Goal: Information Seeking & Learning: Learn about a topic

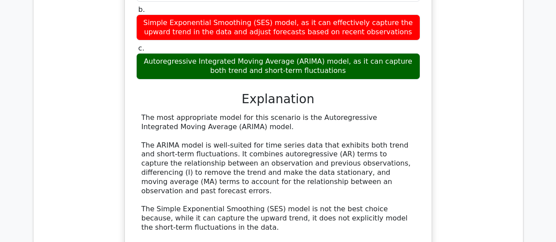
scroll to position [1406, 0]
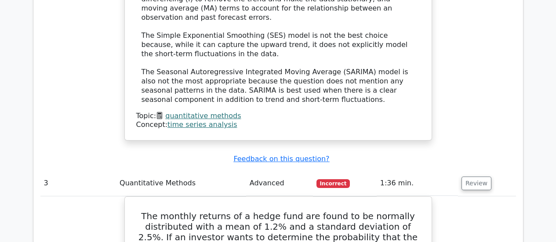
scroll to position [1582, 0]
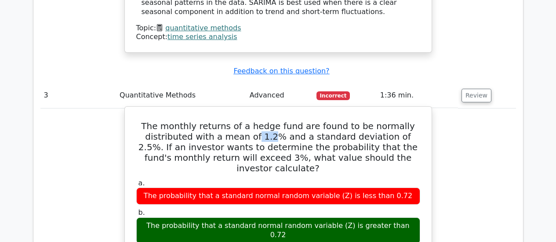
drag, startPoint x: 242, startPoint y: 47, endPoint x: 257, endPoint y: 47, distance: 15.4
click at [257, 121] on h5 "The monthly returns of a hedge fund are found to be normally distributed with a…" at bounding box center [278, 147] width 286 height 53
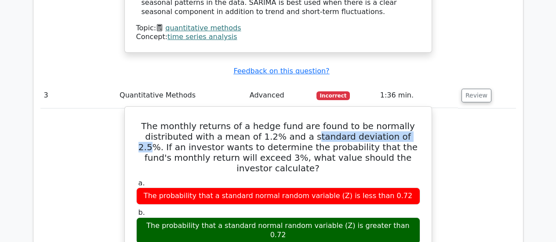
drag, startPoint x: 294, startPoint y: 47, endPoint x: 390, endPoint y: 50, distance: 96.7
click at [390, 121] on h5 "The monthly returns of a hedge fund are found to be normally distributed with a…" at bounding box center [278, 147] width 286 height 53
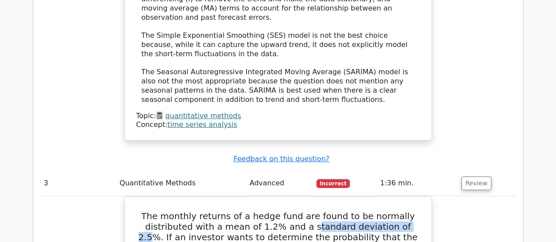
scroll to position [1538, 0]
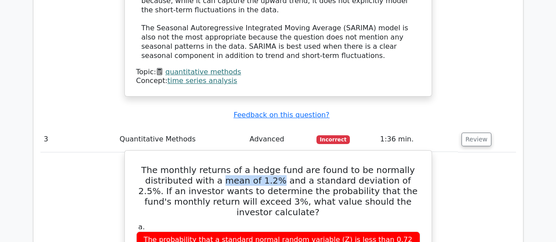
drag, startPoint x: 212, startPoint y: 91, endPoint x: 263, endPoint y: 91, distance: 50.5
click at [263, 165] on h5 "The monthly returns of a hedge fund are found to be normally distributed with a…" at bounding box center [278, 191] width 286 height 53
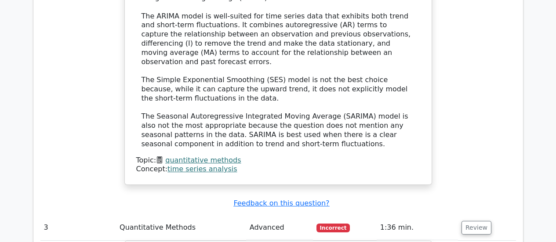
scroll to position [1450, 0]
drag, startPoint x: 157, startPoint y: 169, endPoint x: 333, endPoint y: 201, distance: 179.1
drag, startPoint x: 409, startPoint y: 201, endPoint x: 162, endPoint y: 165, distance: 250.0
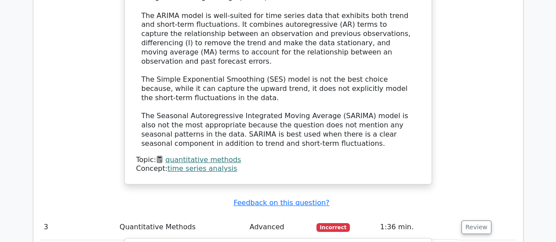
copy h5 "The monthly returns of a hedge fund are found to be normally distributed with a…"
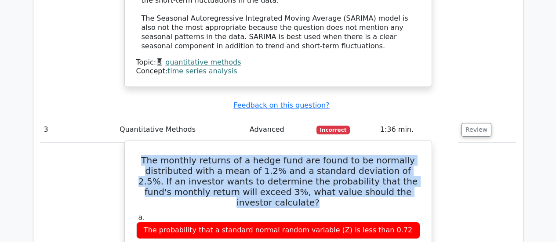
scroll to position [1538, 0]
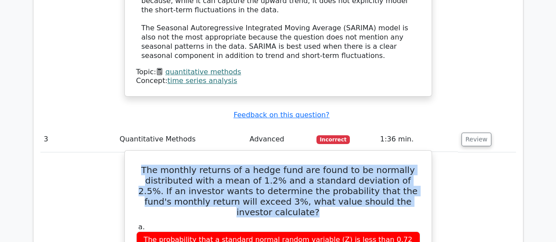
click at [162, 165] on h5 "The monthly returns of a hedge fund are found to be normally distributed with a…" at bounding box center [278, 191] width 286 height 53
drag, startPoint x: 409, startPoint y: 113, endPoint x: 156, endPoint y: 82, distance: 255.0
click at [148, 165] on h5 "The monthly returns of a hedge fund are found to be normally distributed with a…" at bounding box center [278, 191] width 286 height 53
copy h5 "The monthly returns of a hedge fund are found to be normally distributed with a…"
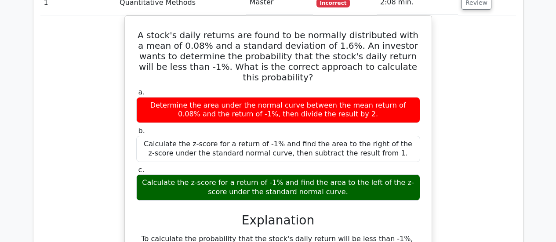
scroll to position [605, 0]
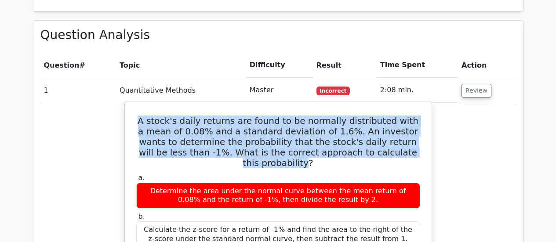
drag, startPoint x: 399, startPoint y: 115, endPoint x: 142, endPoint y: 76, distance: 259.9
click at [135, 116] on h5 "A stock's daily returns are found to be normally distributed with a mean of 0.0…" at bounding box center [278, 142] width 286 height 53
copy h5 "A stock's daily returns are found to be normally distributed with a mean of 0.0…"
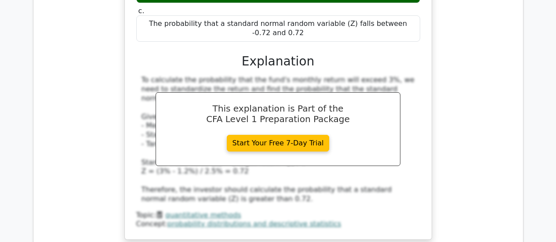
scroll to position [2132, 0]
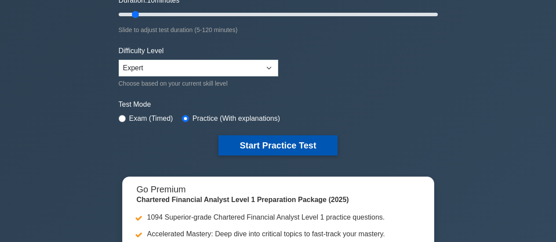
click at [298, 141] on button "Start Practice Test" at bounding box center [277, 145] width 119 height 20
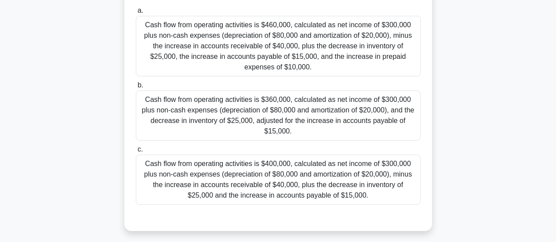
scroll to position [132, 0]
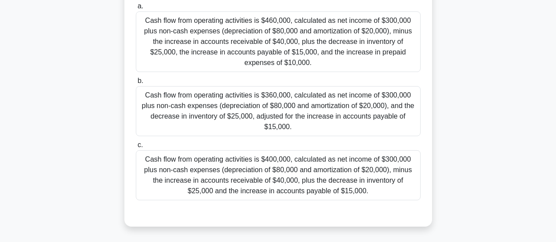
click at [340, 178] on div "Cash flow from operating activities is $400,000, calculated as net income of $3…" at bounding box center [278, 175] width 285 height 50
click at [136, 148] on input "c. Cash flow from operating activities is $400,000, calculated as net income of…" at bounding box center [136, 145] width 0 height 6
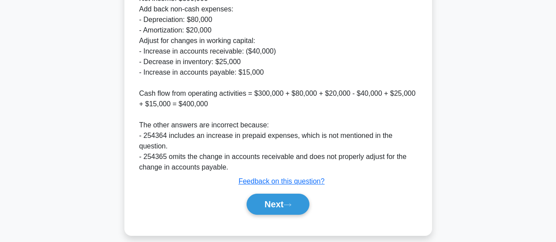
scroll to position [426, 0]
click at [280, 198] on button "Next" at bounding box center [278, 204] width 63 height 21
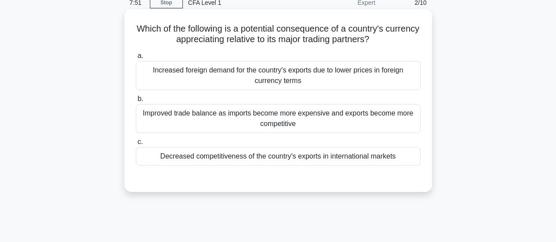
scroll to position [44, 0]
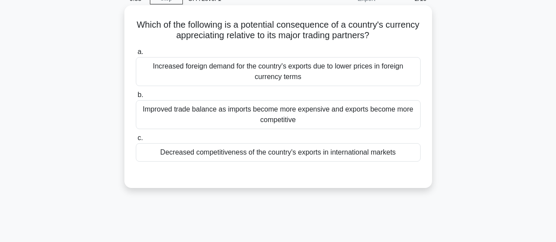
click at [328, 119] on div "Improved trade balance as imports become more expensive and exports become more…" at bounding box center [278, 114] width 285 height 29
click at [136, 98] on input "b. Improved trade balance as imports become more expensive and exports become m…" at bounding box center [136, 95] width 0 height 6
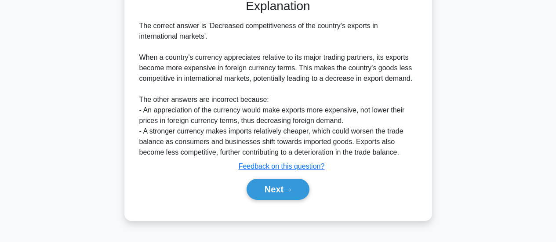
scroll to position [232, 0]
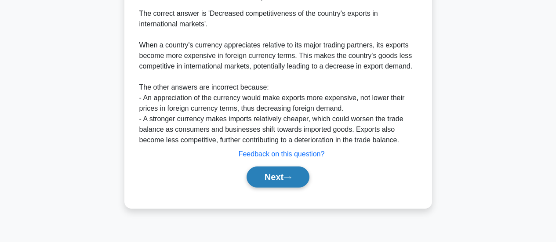
click at [300, 170] on button "Next" at bounding box center [278, 177] width 63 height 21
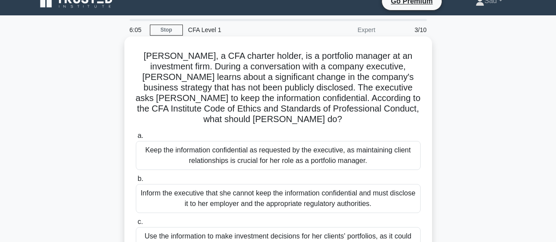
scroll to position [101, 0]
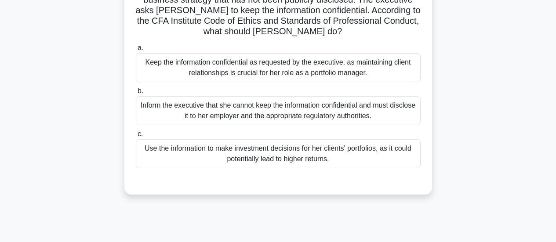
click at [339, 57] on div "Keep the information confidential as requested by the executive, as maintaining…" at bounding box center [278, 67] width 285 height 29
click at [136, 51] on input "a. Keep the information confidential as requested by the executive, as maintain…" at bounding box center [136, 48] width 0 height 6
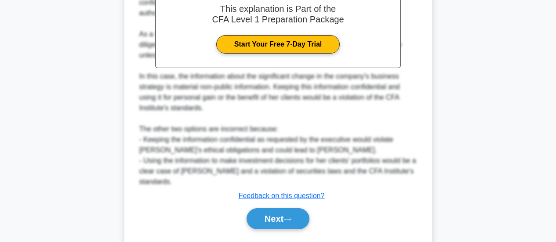
scroll to position [332, 0]
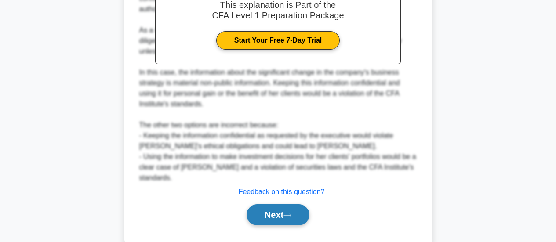
click at [299, 204] on button "Next" at bounding box center [278, 214] width 63 height 21
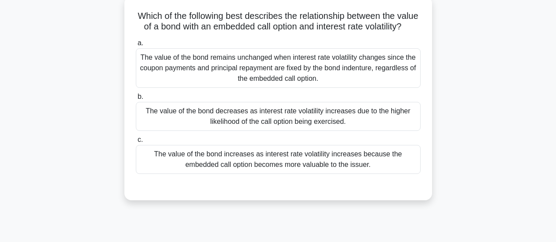
scroll to position [57, 0]
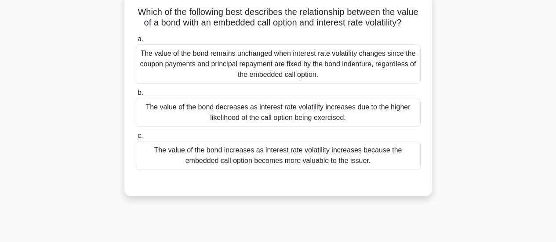
click at [300, 170] on div "The value of the bond increases as interest rate volatility increases because t…" at bounding box center [278, 155] width 285 height 29
click at [136, 139] on input "c. The value of the bond increases as interest rate volatility increases becaus…" at bounding box center [136, 136] width 0 height 6
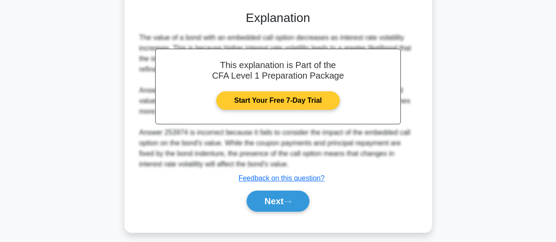
scroll to position [232, 0]
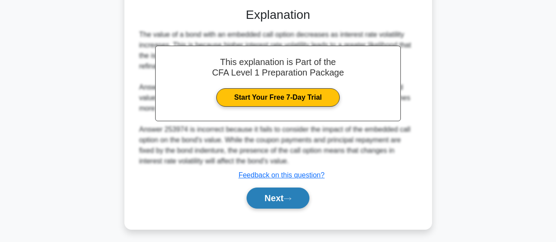
click at [291, 201] on icon at bounding box center [287, 198] width 8 height 5
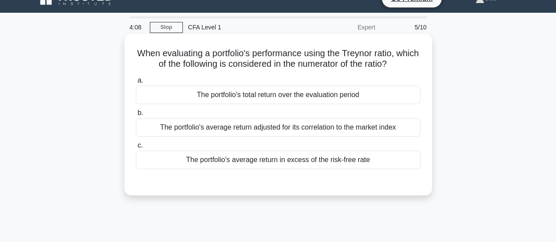
scroll to position [0, 0]
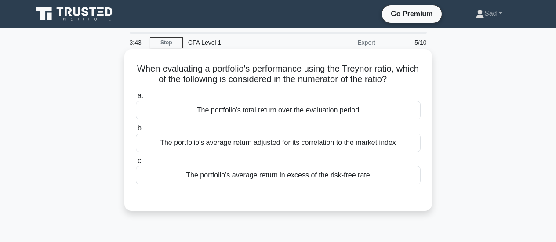
click at [310, 178] on div "The portfolio's average return in excess of the risk-free rate" at bounding box center [278, 175] width 285 height 18
click at [136, 164] on input "c. The portfolio's average return in excess of the risk-free rate" at bounding box center [136, 161] width 0 height 6
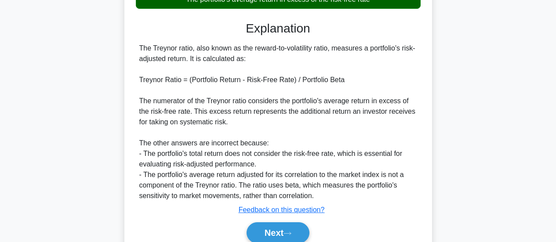
scroll to position [232, 0]
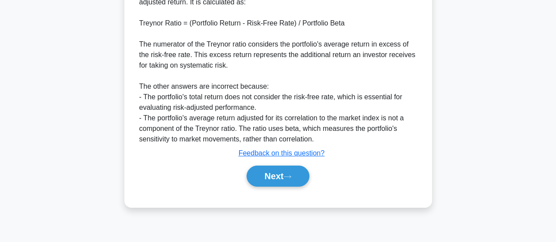
drag, startPoint x: 283, startPoint y: 170, endPoint x: 350, endPoint y: 101, distance: 96.0
click at [283, 170] on button "Next" at bounding box center [278, 176] width 63 height 21
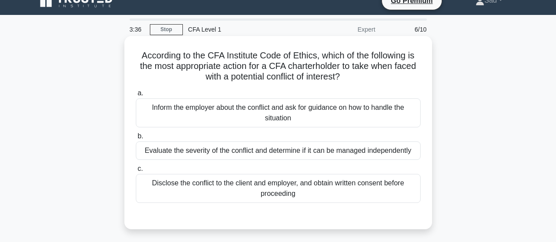
scroll to position [13, 0]
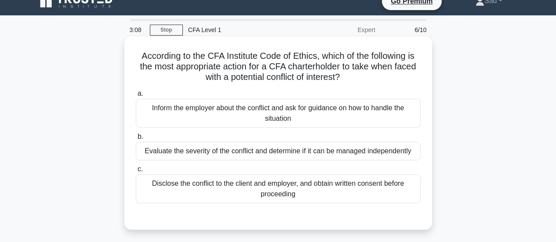
drag, startPoint x: 233, startPoint y: 149, endPoint x: 251, endPoint y: 147, distance: 18.1
click at [233, 149] on div "Evaluate the severity of the conflict and determine if it can be managed indepe…" at bounding box center [278, 151] width 285 height 18
click at [136, 140] on input "b. Evaluate the severity of the conflict and determine if it can be managed ind…" at bounding box center [136, 137] width 0 height 6
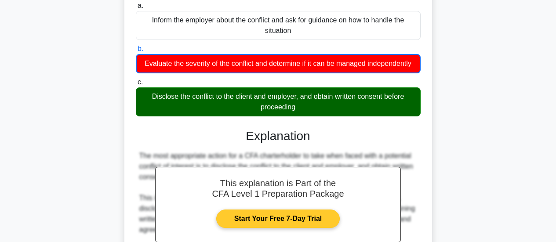
scroll to position [258, 0]
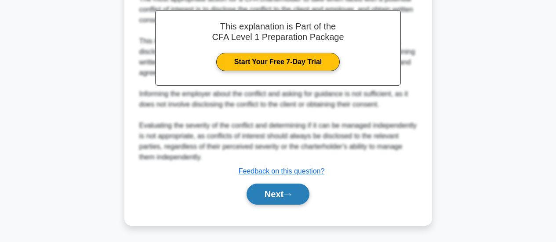
click at [273, 191] on button "Next" at bounding box center [278, 194] width 63 height 21
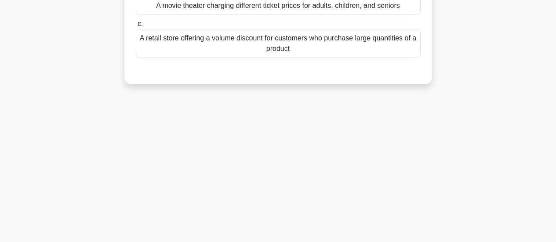
scroll to position [13, 0]
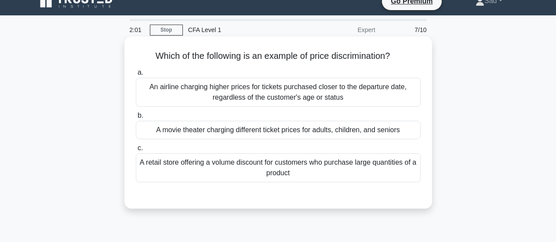
click at [221, 131] on div "A movie theater charging different ticket prices for adults, children, and seni…" at bounding box center [278, 130] width 285 height 18
click at [136, 119] on input "b. A movie theater charging different ticket prices for adults, children, and s…" at bounding box center [136, 116] width 0 height 6
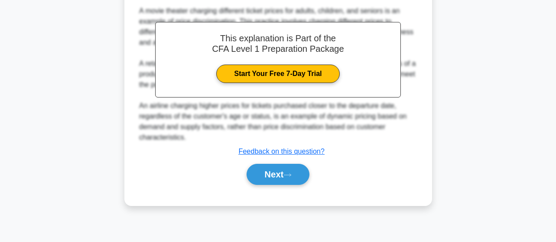
scroll to position [232, 0]
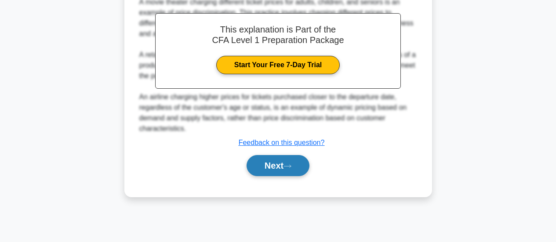
click at [298, 169] on button "Next" at bounding box center [278, 165] width 63 height 21
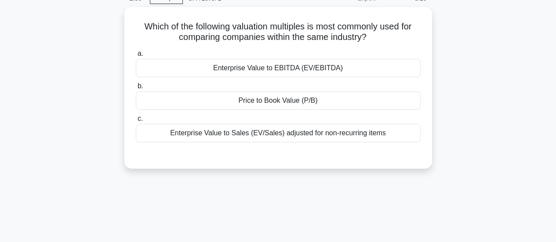
scroll to position [13, 0]
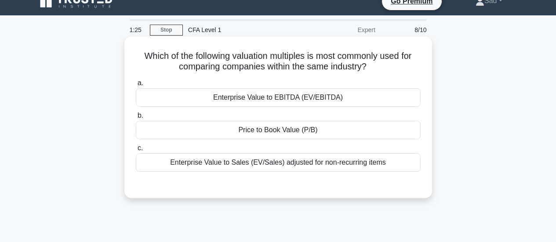
click at [301, 132] on div "Price to Book Value (P/B)" at bounding box center [278, 130] width 285 height 18
click at [136, 119] on input "b. Price to Book Value (P/B)" at bounding box center [136, 116] width 0 height 6
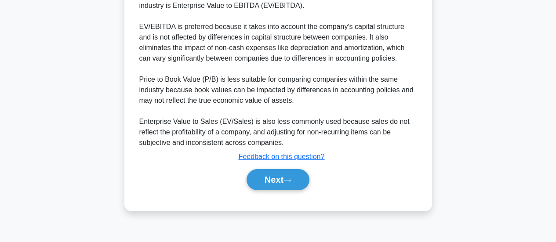
scroll to position [232, 0]
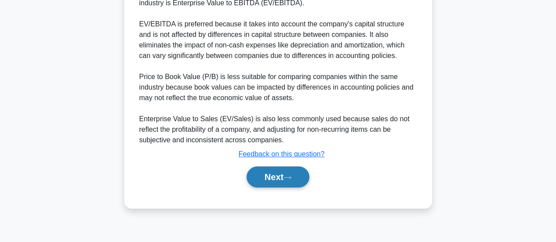
click at [295, 178] on button "Next" at bounding box center [278, 177] width 63 height 21
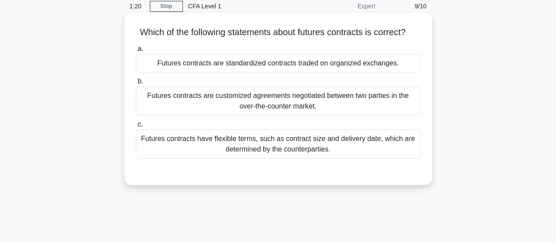
scroll to position [0, 0]
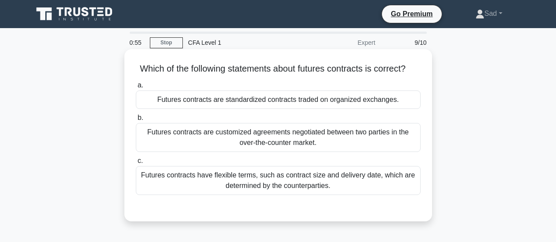
click at [234, 107] on div "Futures contracts are standardized contracts traded on organized exchanges." at bounding box center [278, 100] width 285 height 18
click at [136, 88] on input "a. Futures contracts are standardized contracts traded on organized exchanges." at bounding box center [136, 86] width 0 height 6
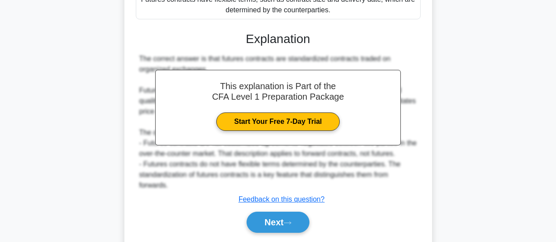
scroll to position [232, 0]
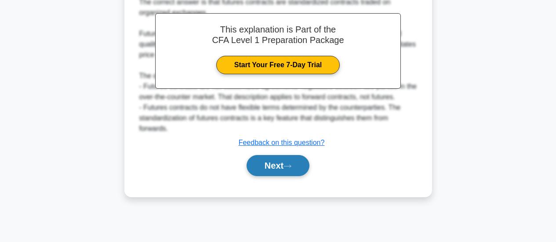
click at [288, 176] on button "Next" at bounding box center [278, 165] width 63 height 21
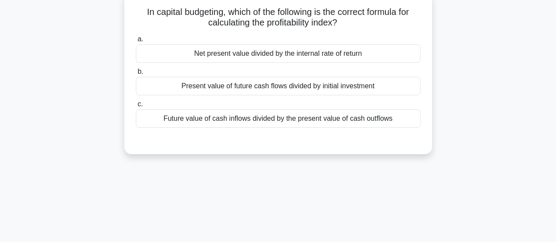
scroll to position [0, 0]
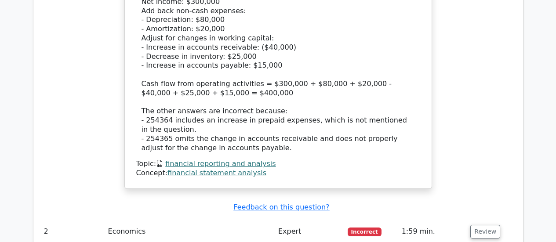
scroll to position [1182, 0]
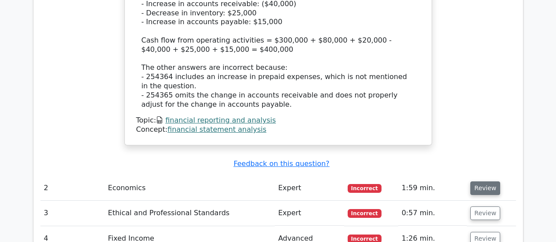
click at [487, 181] on button "Review" at bounding box center [485, 188] width 30 height 14
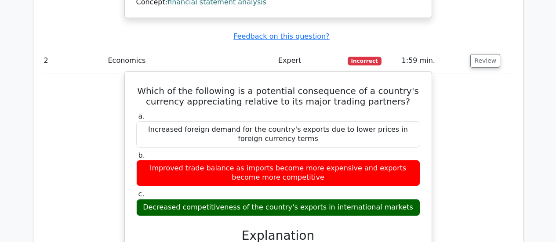
scroll to position [1313, 0]
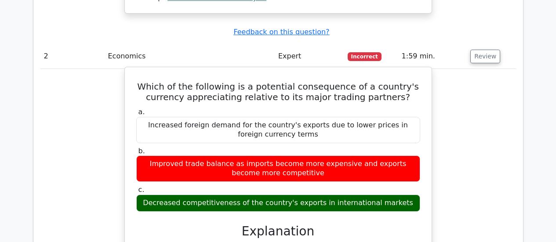
click at [385, 195] on div "Decreased competitiveness of the country's exports in international markets" at bounding box center [278, 203] width 284 height 17
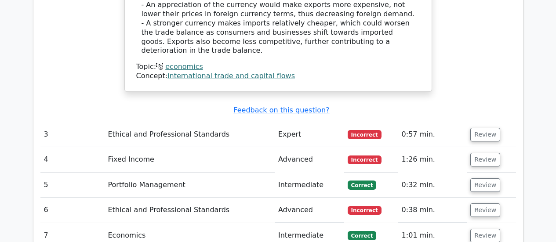
scroll to position [1665, 0]
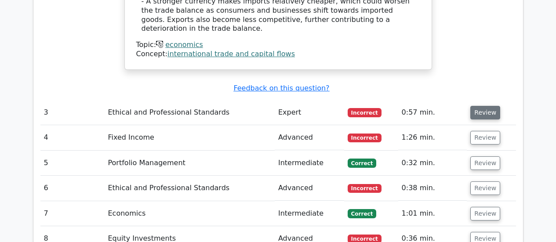
click at [483, 106] on button "Review" at bounding box center [485, 113] width 30 height 14
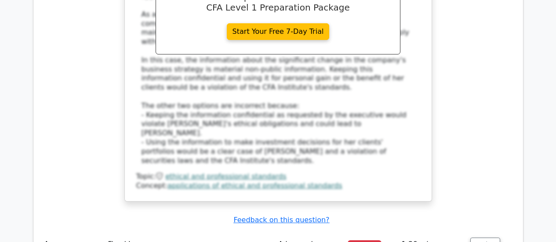
scroll to position [2104, 0]
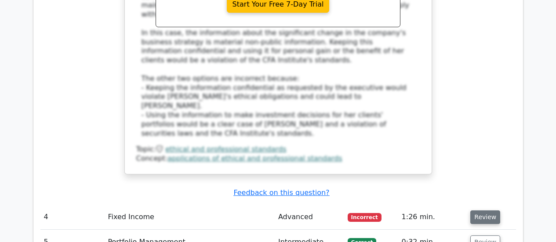
click at [486, 210] on button "Review" at bounding box center [485, 217] width 30 height 14
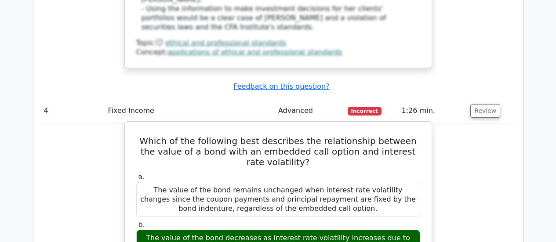
scroll to position [2192, 0]
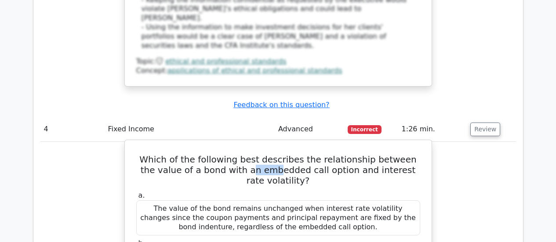
drag, startPoint x: 243, startPoint y: 53, endPoint x: 266, endPoint y: 54, distance: 22.9
click at [266, 154] on h5 "Which of the following best describes the relationship between the value of a b…" at bounding box center [278, 170] width 286 height 32
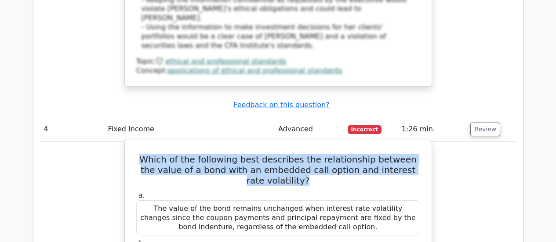
drag, startPoint x: 148, startPoint y: 37, endPoint x: 342, endPoint y: 54, distance: 195.0
click at [349, 154] on h5 "Which of the following best describes the relationship between the value of a b…" at bounding box center [278, 170] width 286 height 32
drag, startPoint x: 144, startPoint y: 135, endPoint x: 355, endPoint y: 156, distance: 212.4
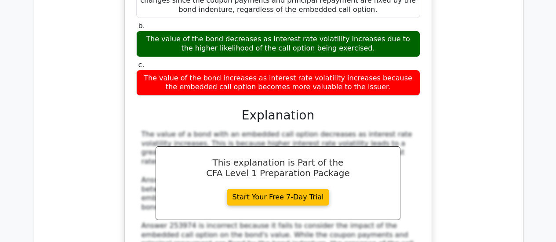
scroll to position [2500, 0]
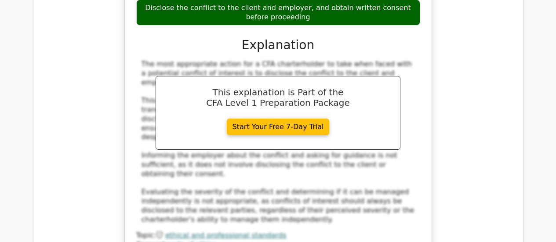
scroll to position [2939, 0]
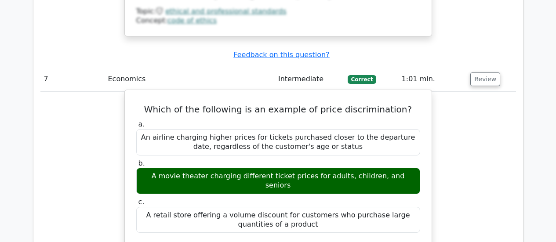
scroll to position [3335, 0]
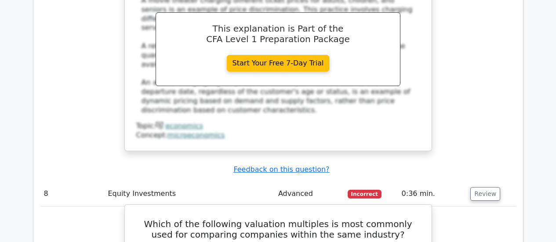
scroll to position [3422, 0]
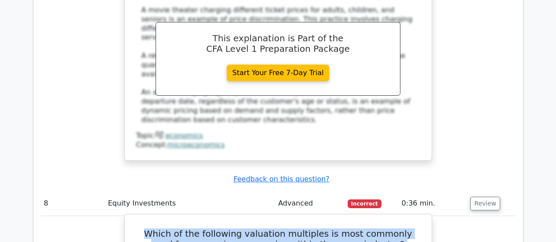
drag, startPoint x: 140, startPoint y: 58, endPoint x: 375, endPoint y: 80, distance: 236.1
drag, startPoint x: 236, startPoint y: 129, endPoint x: 301, endPoint y: 130, distance: 65.5
copy div "Price to Book Value"
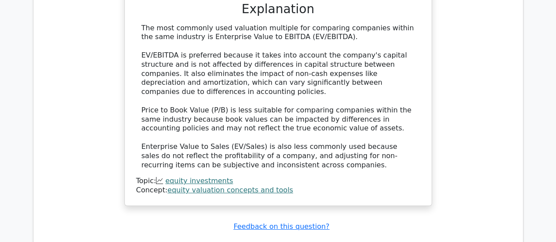
scroll to position [3774, 0]
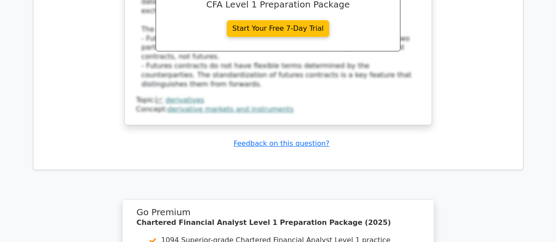
scroll to position [4375, 0]
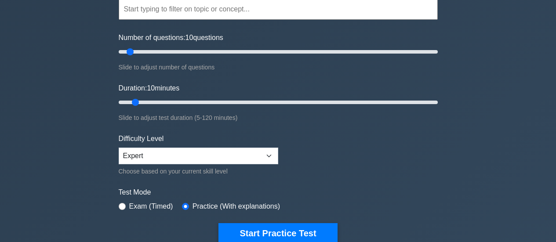
scroll to position [132, 0]
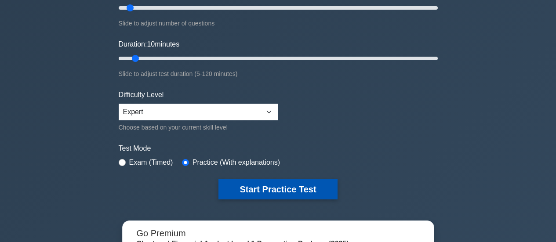
click at [281, 189] on button "Start Practice Test" at bounding box center [277, 189] width 119 height 20
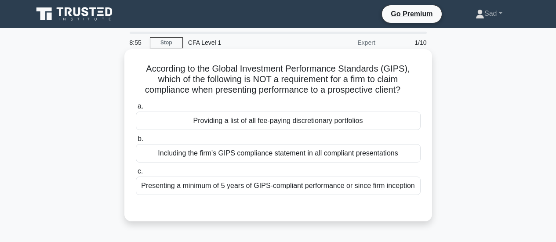
click at [225, 187] on div "Presenting a minimum of 5 years of GIPS-compliant performance or since firm inc…" at bounding box center [278, 186] width 285 height 18
click at [136, 174] on input "c. Presenting a minimum of 5 years of GIPS-compliant performance or since firm …" at bounding box center [136, 172] width 0 height 6
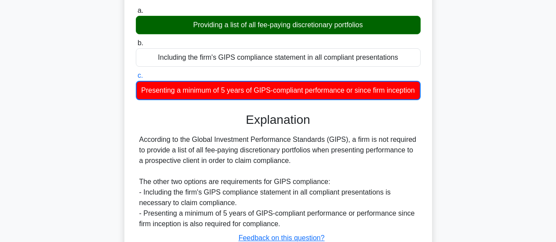
scroll to position [132, 0]
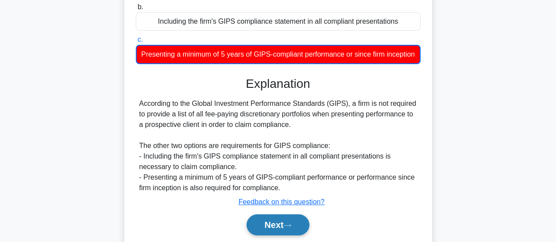
click at [273, 232] on button "Next" at bounding box center [278, 224] width 63 height 21
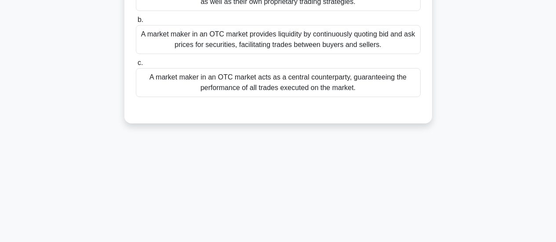
scroll to position [44, 0]
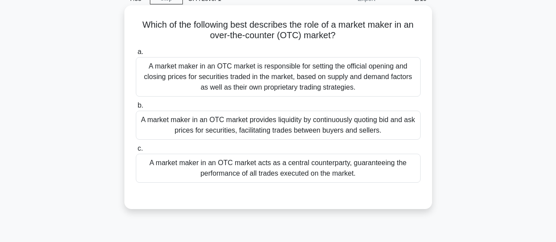
click at [361, 126] on div "A market maker in an OTC market provides liquidity by continuously quoting bid …" at bounding box center [278, 125] width 285 height 29
click at [136, 109] on input "b. A market maker in an OTC market provides liquidity by continuously quoting b…" at bounding box center [136, 106] width 0 height 6
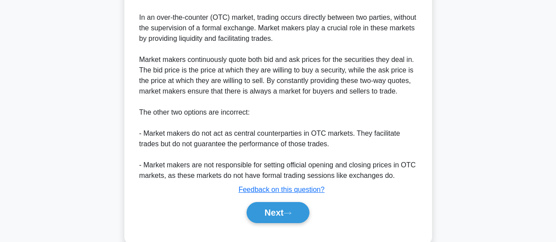
scroll to position [310, 0]
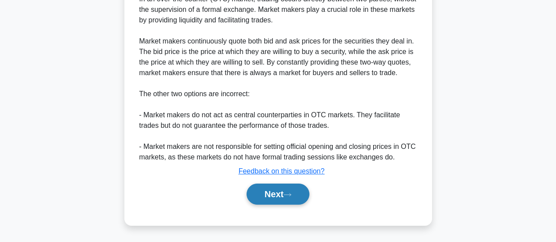
click at [296, 188] on button "Next" at bounding box center [278, 194] width 63 height 21
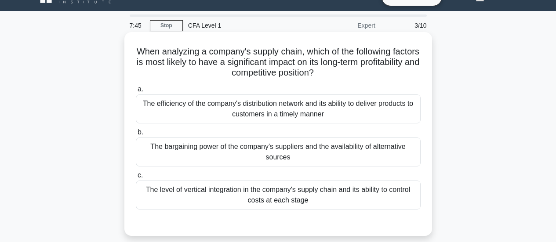
scroll to position [13, 0]
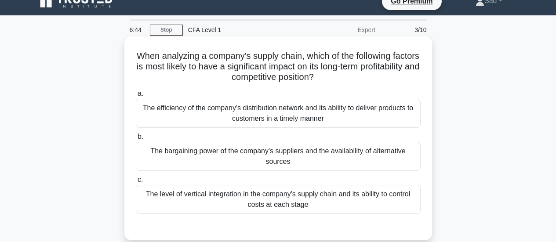
click at [361, 200] on div "The level of vertical integration in the company's supply chain and its ability…" at bounding box center [278, 199] width 285 height 29
click at [136, 183] on input "c. The level of vertical integration in the company's supply chain and its abil…" at bounding box center [136, 180] width 0 height 6
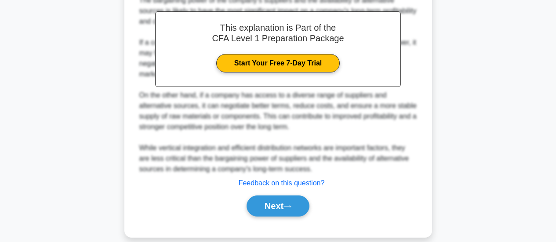
scroll to position [279, 0]
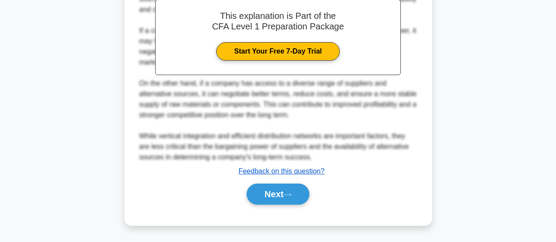
drag, startPoint x: 275, startPoint y: 191, endPoint x: 276, endPoint y: 168, distance: 22.4
click at [275, 191] on button "Next" at bounding box center [278, 194] width 63 height 21
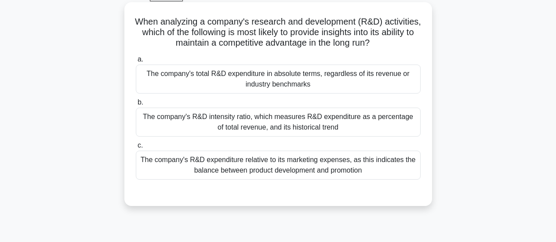
scroll to position [57, 0]
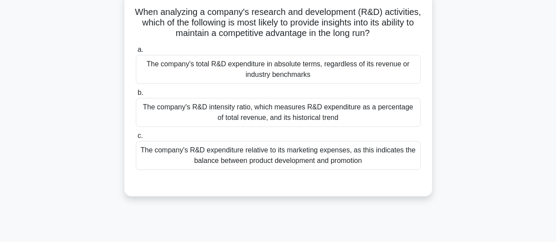
click at [293, 119] on div "The company's R&D intensity ratio, which measures R&D expenditure as a percenta…" at bounding box center [278, 112] width 285 height 29
click at [136, 96] on input "b. The company's R&D intensity ratio, which measures R&D expenditure as a perce…" at bounding box center [136, 93] width 0 height 6
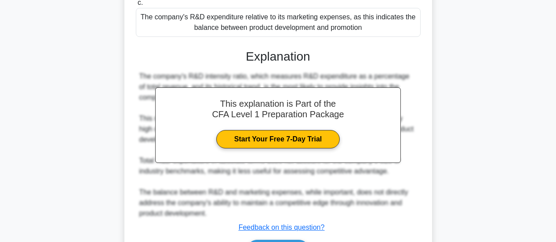
scroll to position [247, 0]
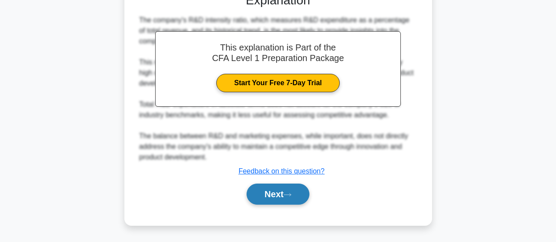
click at [300, 193] on button "Next" at bounding box center [278, 194] width 63 height 21
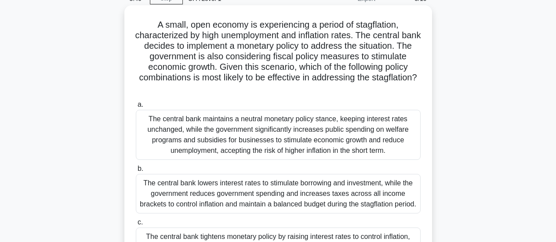
scroll to position [132, 0]
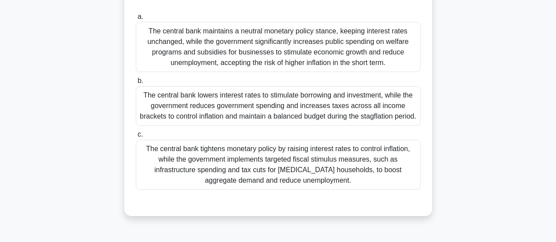
click at [299, 183] on div "The central bank tightens monetary policy by raising interest rates to control …" at bounding box center [278, 165] width 285 height 50
click at [136, 138] on input "c. The central bank tightens monetary policy by raising interest rates to contr…" at bounding box center [136, 135] width 0 height 6
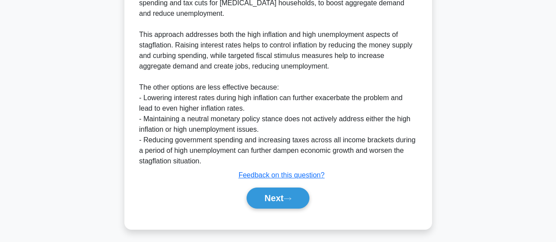
scroll to position [405, 0]
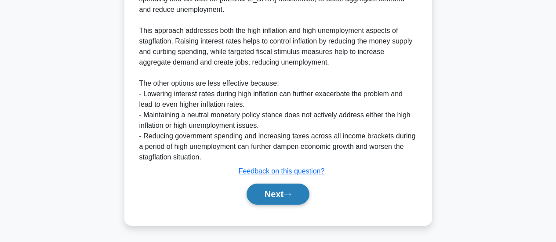
click at [292, 190] on button "Next" at bounding box center [278, 194] width 63 height 21
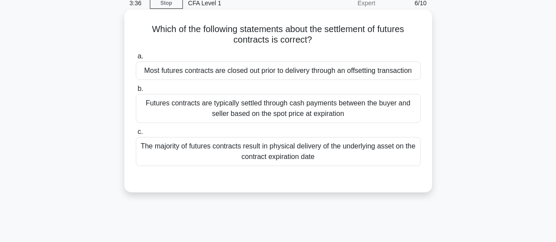
scroll to position [44, 0]
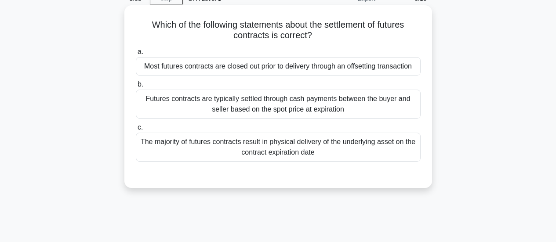
click at [271, 151] on div "The majority of futures contracts result in physical delivery of the underlying…" at bounding box center [278, 147] width 285 height 29
click at [136, 131] on input "c. The majority of futures contracts result in physical delivery of the underly…" at bounding box center [136, 128] width 0 height 6
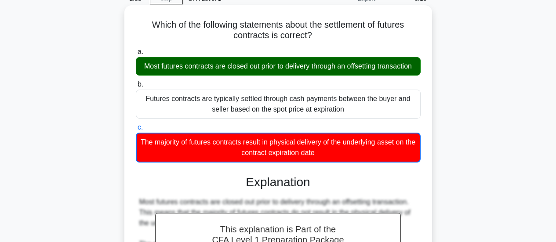
click at [292, 76] on div "Most futures contracts are closed out prior to delivery through an offsetting t…" at bounding box center [278, 66] width 285 height 18
click at [136, 55] on input "a. Most futures contracts are closed out prior to delivery through an offsettin…" at bounding box center [136, 52] width 0 height 6
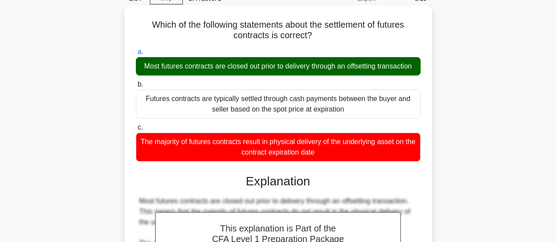
drag, startPoint x: 296, startPoint y: 78, endPoint x: 172, endPoint y: 73, distance: 123.6
click at [172, 73] on div "Most futures contracts are closed out prior to delivery through an offsetting t…" at bounding box center [278, 66] width 285 height 18
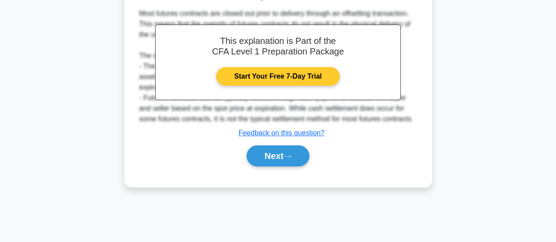
scroll to position [232, 0]
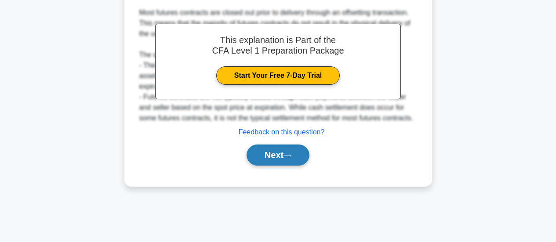
click at [287, 166] on button "Next" at bounding box center [278, 155] width 63 height 21
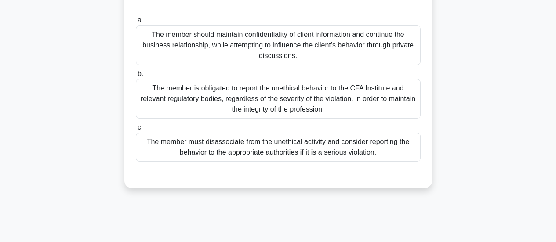
scroll to position [101, 0]
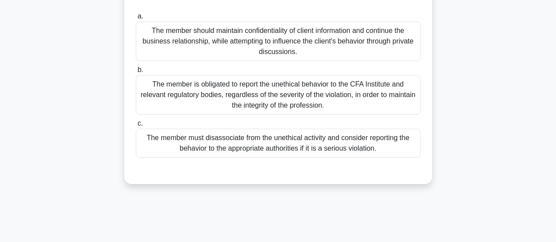
click at [333, 142] on div "The member must disassociate from the unethical activity and consider reporting…" at bounding box center [278, 143] width 285 height 29
click at [136, 127] on input "c. The member must disassociate from the unethical activity and consider report…" at bounding box center [136, 124] width 0 height 6
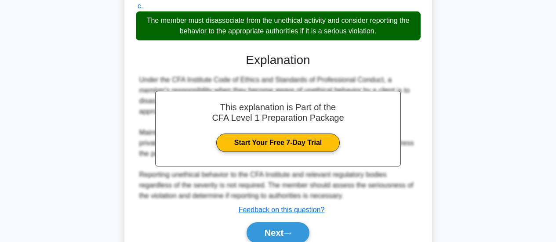
scroll to position [257, 0]
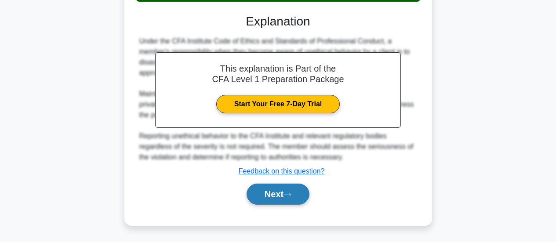
click at [301, 188] on button "Next" at bounding box center [278, 194] width 63 height 21
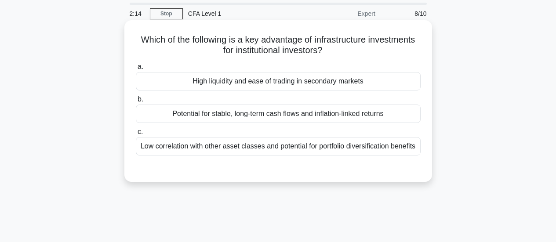
scroll to position [13, 0]
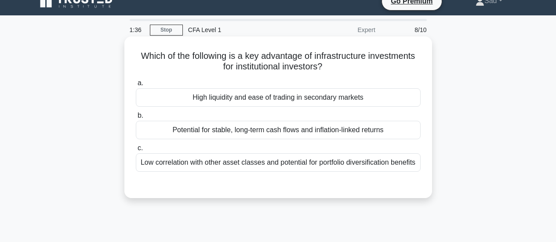
click at [258, 163] on div "Low correlation with other asset classes and potential for portfolio diversific…" at bounding box center [278, 162] width 285 height 18
click at [136, 151] on input "c. Low correlation with other asset classes and potential for portfolio diversi…" at bounding box center [136, 148] width 0 height 6
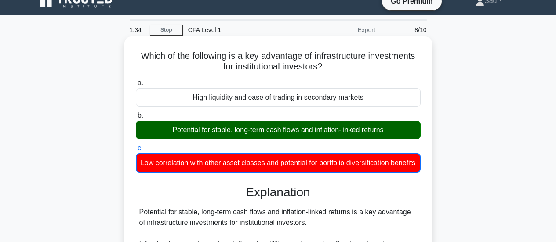
click at [253, 132] on div "Potential for stable, long-term cash flows and inflation-linked returns" at bounding box center [278, 130] width 285 height 18
click at [136, 119] on input "b. Potential for stable, long-term cash flows and inflation-linked returns" at bounding box center [136, 116] width 0 height 6
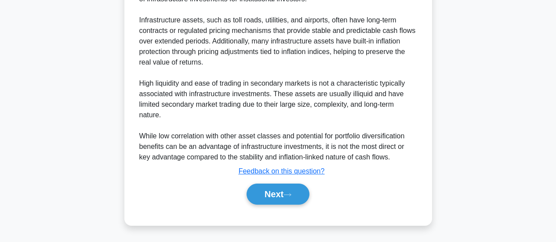
scroll to position [247, 0]
click at [287, 189] on button "Next" at bounding box center [278, 194] width 63 height 21
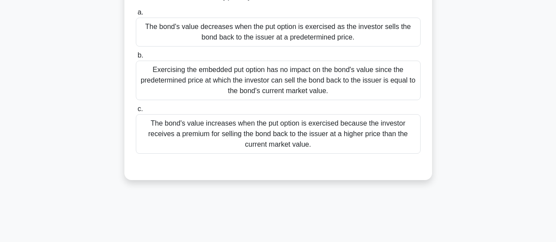
scroll to position [88, 0]
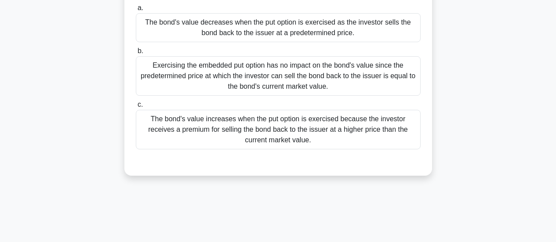
click at [272, 124] on div "The bond's value increases when the put option is exercised because the investo…" at bounding box center [278, 130] width 285 height 40
click at [136, 108] on input "c. The bond's value increases when the put option is exercised because the inve…" at bounding box center [136, 105] width 0 height 6
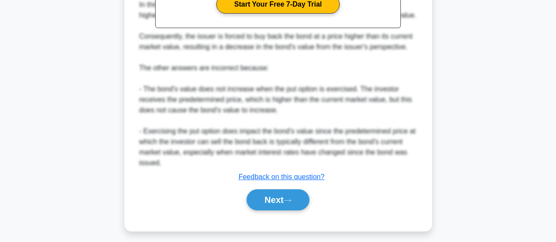
scroll to position [342, 0]
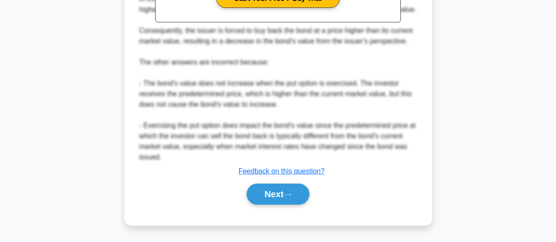
drag, startPoint x: 287, startPoint y: 190, endPoint x: 276, endPoint y: 162, distance: 30.0
click at [287, 190] on button "Next" at bounding box center [278, 194] width 63 height 21
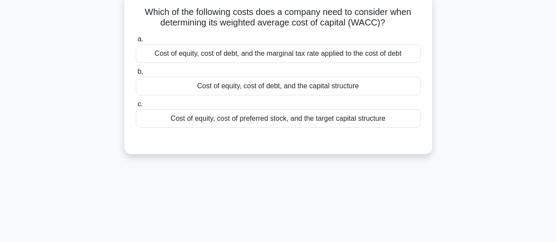
scroll to position [0, 0]
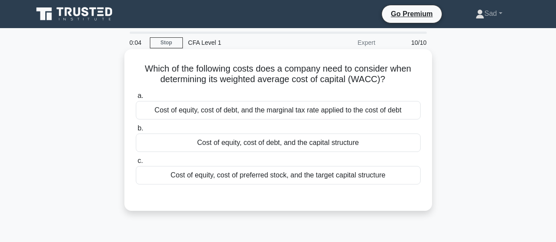
click at [362, 111] on div "Cost of equity, cost of debt, and the marginal tax rate applied to the cost of …" at bounding box center [278, 110] width 285 height 18
click at [136, 99] on input "a. Cost of equity, cost of debt, and the marginal tax rate applied to the cost …" at bounding box center [136, 96] width 0 height 6
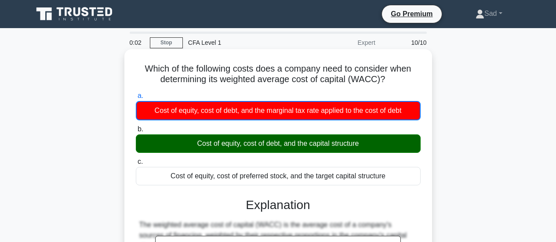
click at [284, 142] on div "Cost of equity, cost of debt, and the capital structure" at bounding box center [278, 143] width 285 height 18
click at [136, 132] on input "b. Cost of equity, cost of debt, and the capital structure" at bounding box center [136, 130] width 0 height 6
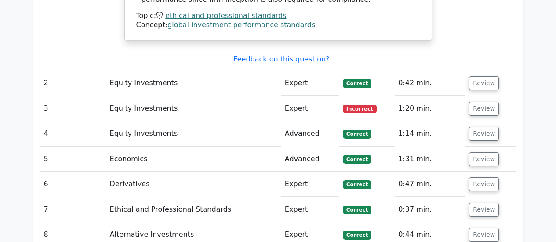
scroll to position [1055, 0]
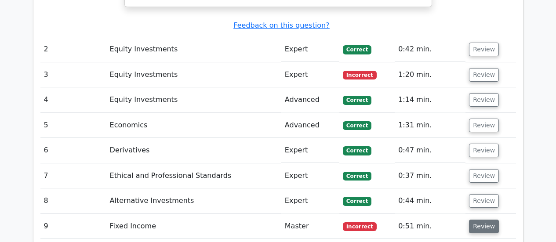
click at [475, 220] on button "Review" at bounding box center [484, 227] width 30 height 14
click at [345, 197] on span "Correct" at bounding box center [357, 201] width 29 height 9
click at [486, 194] on button "Review" at bounding box center [484, 201] width 30 height 14
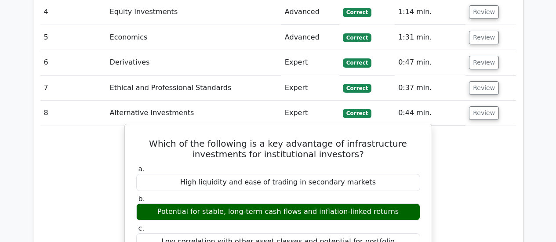
scroll to position [1186, 0]
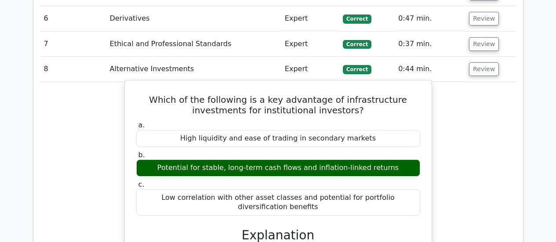
drag, startPoint x: 170, startPoint y: 115, endPoint x: 301, endPoint y: 117, distance: 130.1
click at [301, 160] on div "Potential for stable, long-term cash flows and inflation-linked returns" at bounding box center [278, 168] width 284 height 17
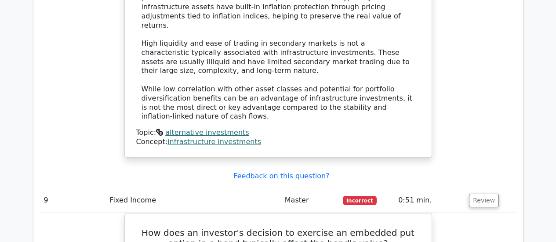
scroll to position [1494, 0]
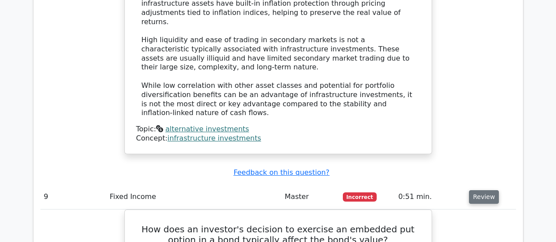
click at [484, 190] on button "Review" at bounding box center [484, 197] width 30 height 14
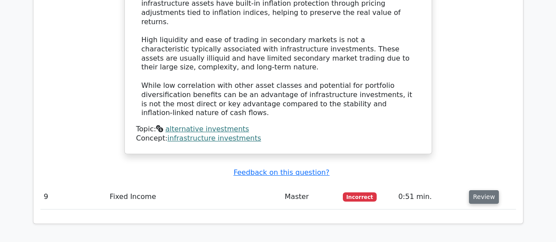
click at [484, 190] on button "Review" at bounding box center [484, 197] width 30 height 14
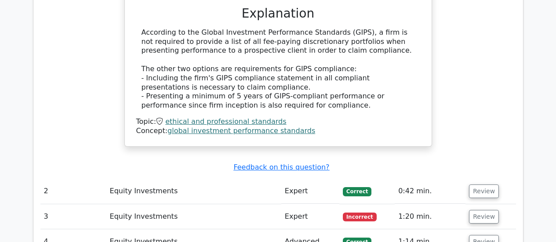
scroll to position [923, 0]
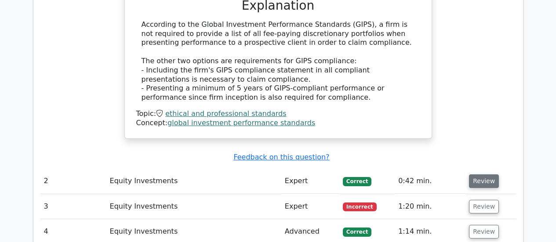
click at [481, 174] on button "Review" at bounding box center [484, 181] width 30 height 14
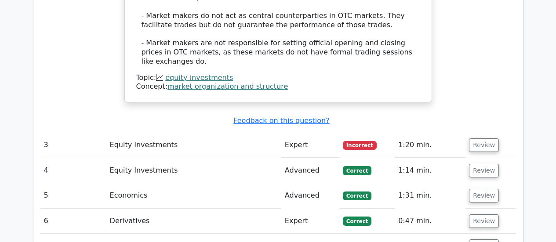
scroll to position [1450, 0]
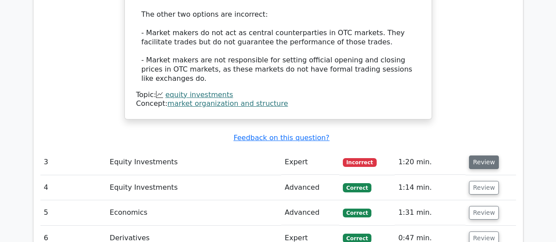
click at [480, 156] on button "Review" at bounding box center [484, 163] width 30 height 14
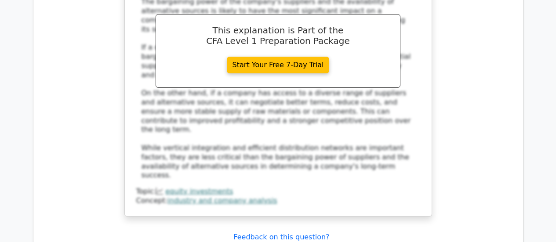
scroll to position [1933, 0]
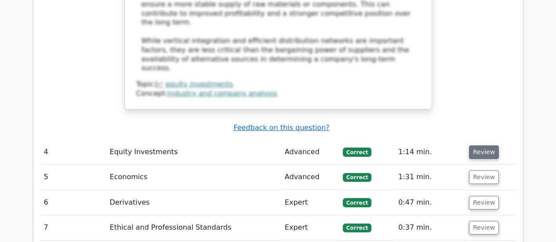
click at [482, 145] on button "Review" at bounding box center [484, 152] width 30 height 14
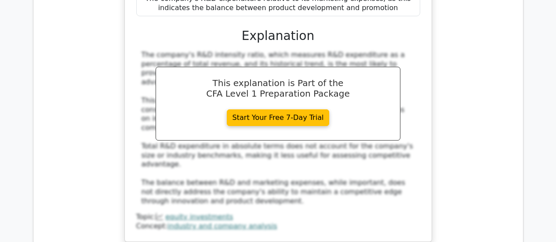
scroll to position [2285, 0]
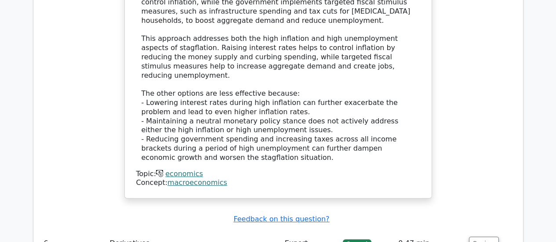
scroll to position [2900, 0]
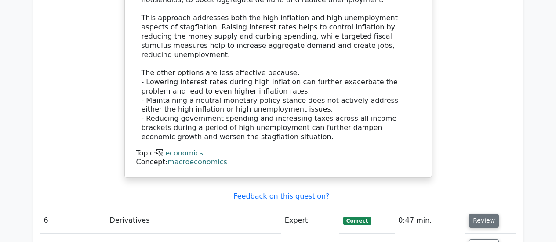
click at [478, 214] on button "Review" at bounding box center [484, 221] width 30 height 14
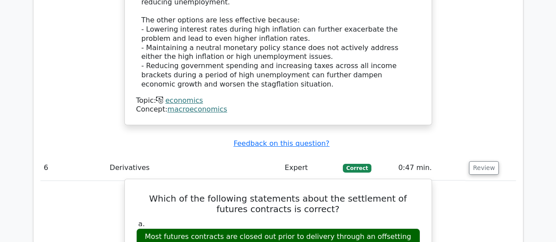
scroll to position [2944, 0]
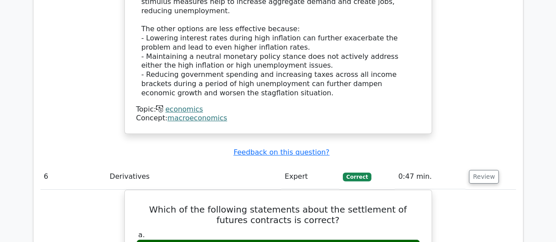
scroll to position [2856, 0]
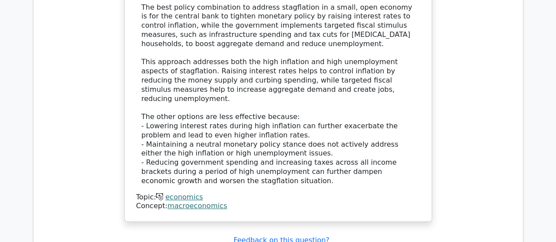
drag, startPoint x: 301, startPoint y: 177, endPoint x: 142, endPoint y: 154, distance: 160.2
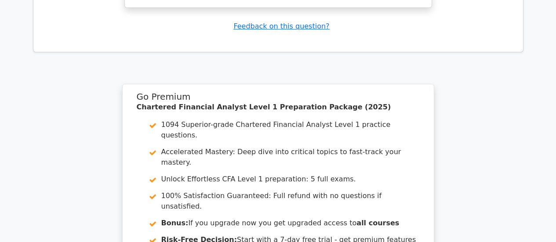
scroll to position [4461, 0]
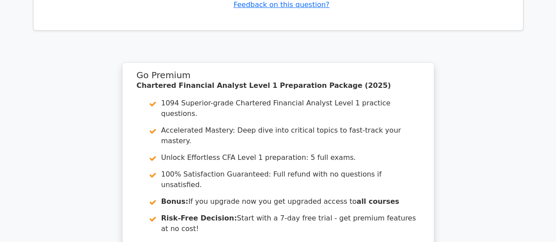
drag, startPoint x: 279, startPoint y: 104, endPoint x: 268, endPoint y: 106, distance: 12.0
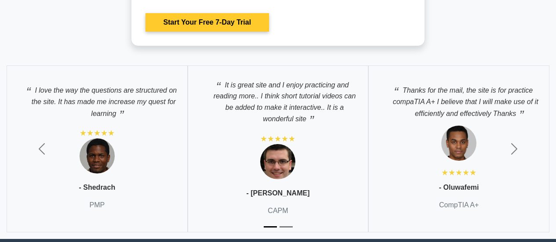
scroll to position [1972, 0]
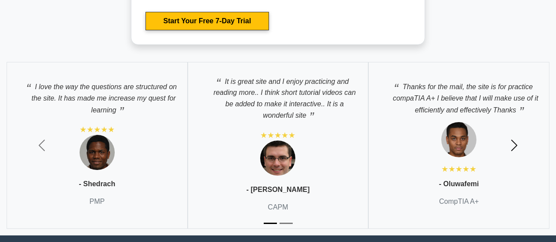
click at [513, 145] on span "button" at bounding box center [514, 145] width 14 height 14
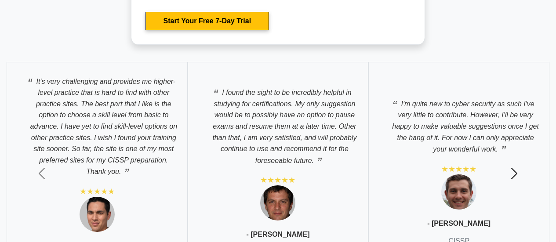
scroll to position [2016, 0]
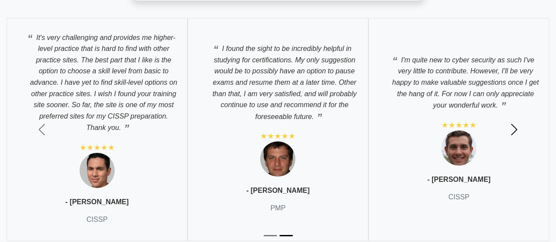
click at [515, 132] on span "button" at bounding box center [514, 130] width 14 height 14
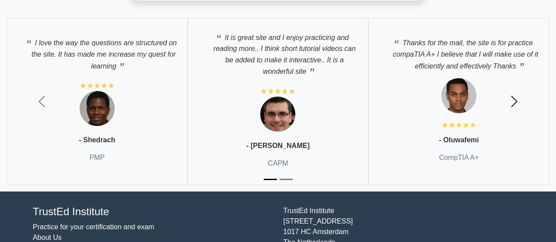
click at [518, 95] on span "button" at bounding box center [514, 101] width 14 height 14
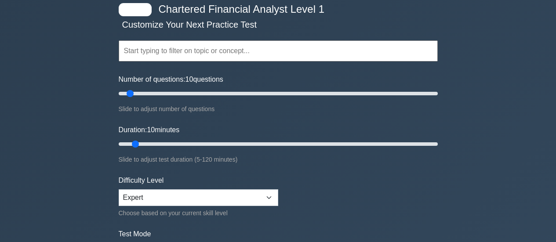
scroll to position [0, 0]
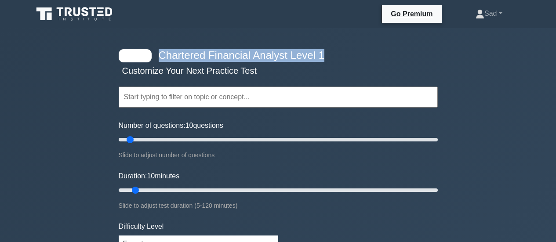
drag, startPoint x: 334, startPoint y: 56, endPoint x: 161, endPoint y: 59, distance: 173.6
click at [161, 59] on h4 "Chartered Financial Analyst Level 1" at bounding box center [274, 55] width 239 height 13
copy h4 "Chartered Financial Analyst Level 1"
